Goal: Task Accomplishment & Management: Manage account settings

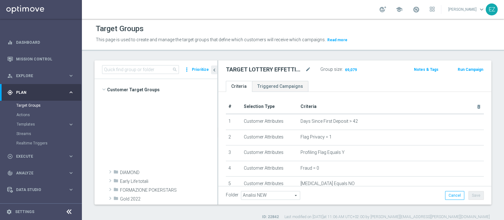
scroll to position [250, 0]
